Goal: Task Accomplishment & Management: Use online tool/utility

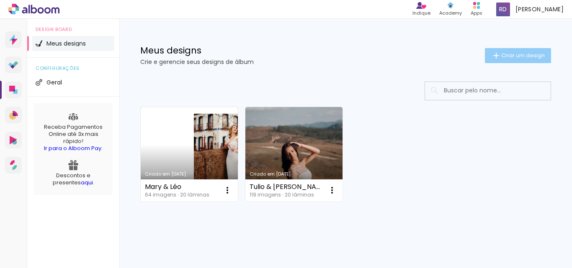
click at [510, 53] on span "Criar um design" at bounding box center [523, 55] width 44 height 5
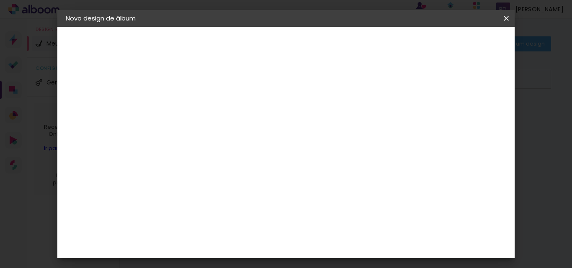
drag, startPoint x: 355, startPoint y: 123, endPoint x: 353, endPoint y: 119, distance: 4.7
click at [206, 119] on paper-input-container "Título do álbum" at bounding box center [203, 112] width 6 height 21
click at [203, 119] on div at bounding box center [203, 119] width 0 height 1
click at [203, 118] on input at bounding box center [203, 112] width 0 height 13
type input "Tarcila"
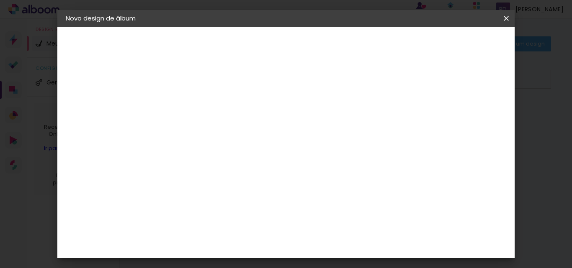
type paper-input "Tarcila"
drag, startPoint x: 269, startPoint y: 115, endPoint x: 231, endPoint y: 138, distance: 44.0
click at [231, 98] on div "Informações Dê um título ao seu álbum. Avançar" at bounding box center [202, 62] width 73 height 71
click at [203, 113] on input "Tarcila" at bounding box center [203, 112] width 0 height 13
type input "Tarcila & Jefferson"
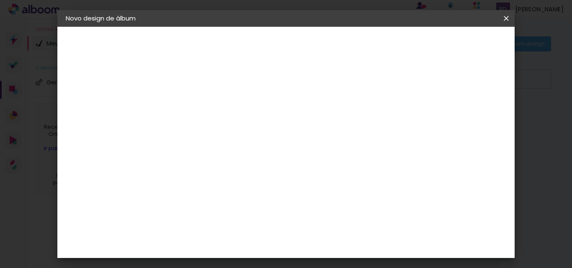
type paper-input "Tarcila & Jefferson"
click at [0, 0] on slot "Avançar" at bounding box center [0, 0] width 0 height 0
click at [269, 153] on paper-input-container at bounding box center [224, 159] width 90 height 19
type input "lui"
type paper-input "lui"
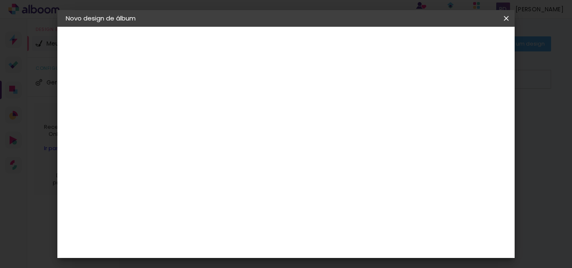
click at [243, 193] on paper-item "[PERSON_NAME]" at bounding box center [218, 189] width 78 height 18
click at [0, 0] on slot "Avançar" at bounding box center [0, 0] width 0 height 0
click at [235, 141] on input "text" at bounding box center [219, 145] width 33 height 13
drag, startPoint x: 462, startPoint y: 176, endPoint x: 392, endPoint y: 171, distance: 70.1
click at [282, 98] on div "Opções disponíveis Encadernados Slim Book Tamanho Escolha o tamanho Modelo Esco…" at bounding box center [224, 62] width 116 height 71
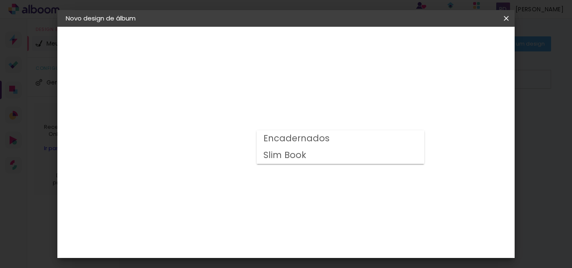
click at [248, 172] on div "Escolha o tamanho" at bounding box center [224, 191] width 49 height 39
click at [248, 180] on div "Escolha o tamanho" at bounding box center [224, 191] width 49 height 39
click at [235, 139] on input "text" at bounding box center [219, 145] width 33 height 13
click at [0, 0] on slot "Encadernados" at bounding box center [0, 0] width 0 height 0
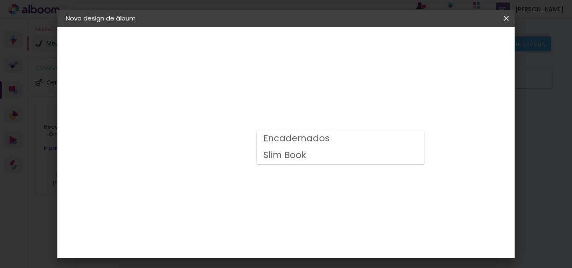
type input "Encadernados"
click at [259, 260] on span "30 x 60" at bounding box center [239, 268] width 39 height 17
click at [0, 0] on slot "Avançar" at bounding box center [0, 0] width 0 height 0
click at [355, 44] on span "Iniciar design" at bounding box center [345, 47] width 19 height 12
